Goal: Information Seeking & Learning: Learn about a topic

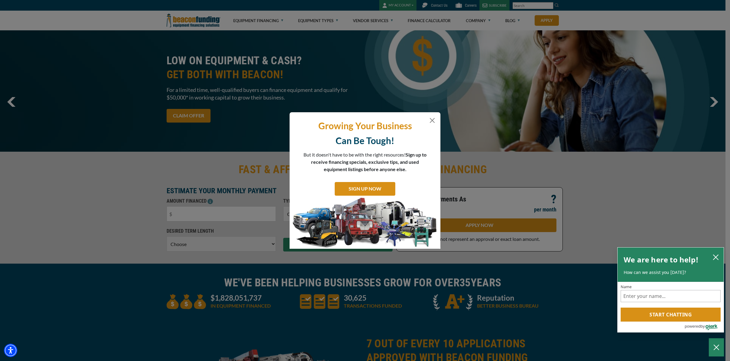
click at [436, 119] on div "Growing Your Business Can Be Tough! But it doesn't have to be with the right re…" at bounding box center [365, 180] width 151 height 136
drag, startPoint x: 432, startPoint y: 118, endPoint x: 439, endPoint y: 120, distance: 7.3
click at [432, 118] on button "Close" at bounding box center [432, 120] width 7 height 7
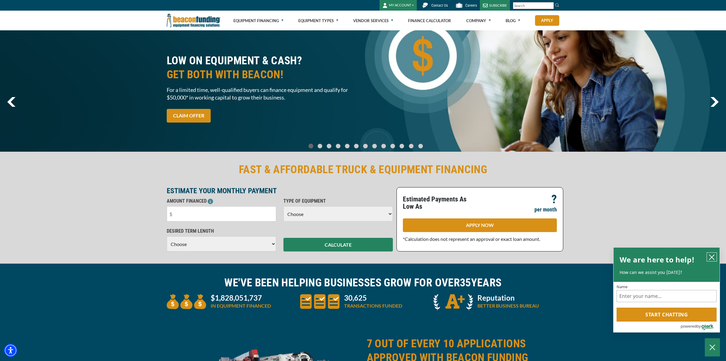
click at [714, 258] on button "close chatbox" at bounding box center [711, 256] width 10 height 8
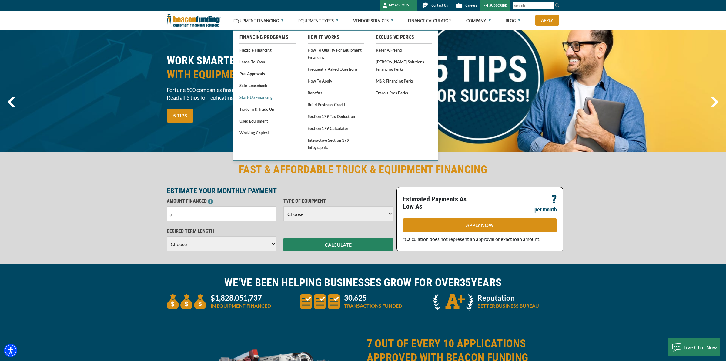
click at [256, 98] on link "Start-Up Financing" at bounding box center [267, 97] width 56 height 8
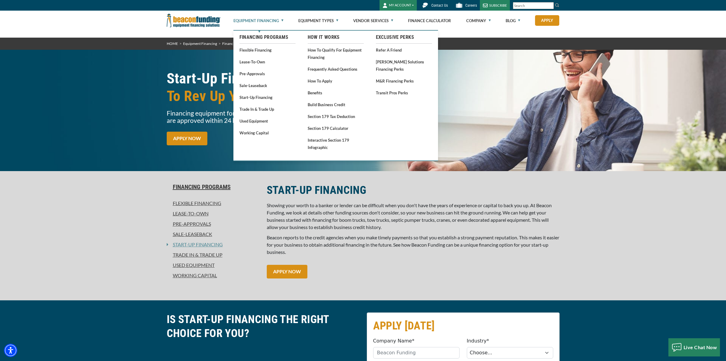
click at [303, 107] on ul "How It Works How to Qualify for Equipment Financing Frequently Asked Questions …" at bounding box center [335, 92] width 68 height 122
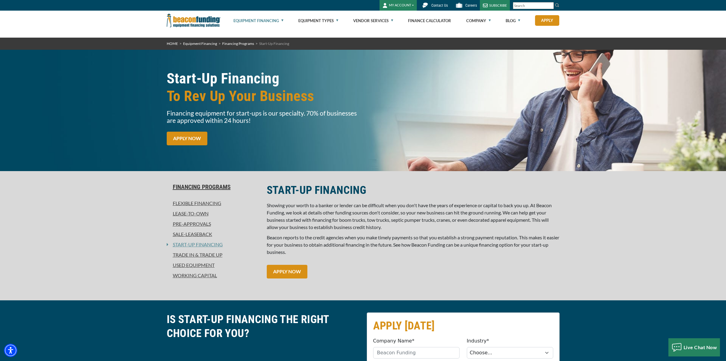
click at [260, 186] on div "Financing Programs Flexible Financing Lease-To-Own Pre-approvals Sale-Leaseback…" at bounding box center [213, 235] width 100 height 105
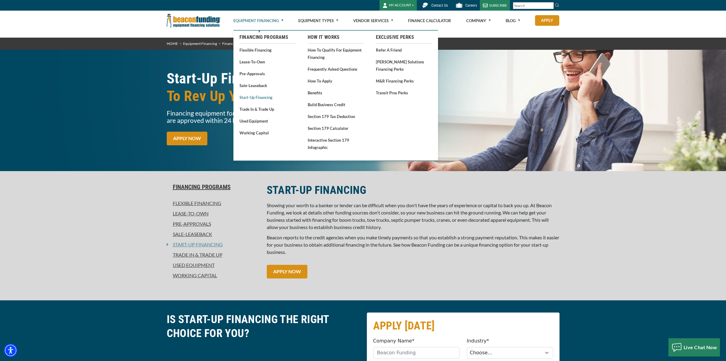
click at [251, 97] on link "Start-Up Financing" at bounding box center [267, 97] width 56 height 8
click at [262, 96] on link "Start-Up Financing" at bounding box center [267, 97] width 56 height 8
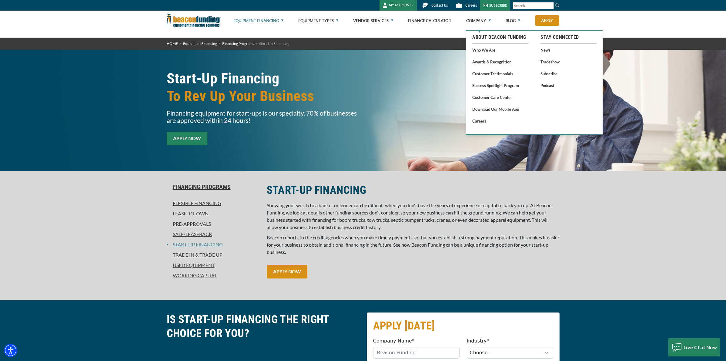
scroll to position [1, 0]
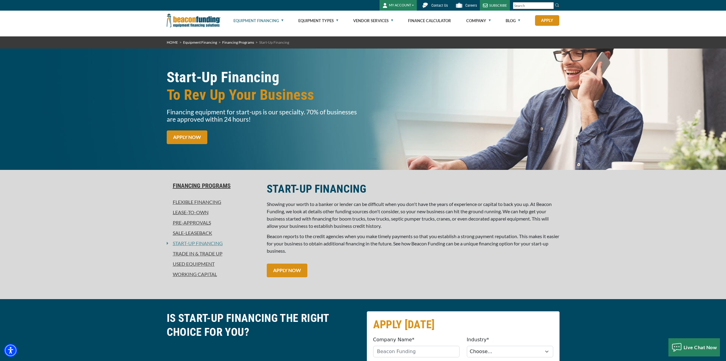
click at [194, 201] on link "Flexible Financing" at bounding box center [213, 201] width 93 height 7
